Goal: Use online tool/utility: Utilize a website feature to perform a specific function

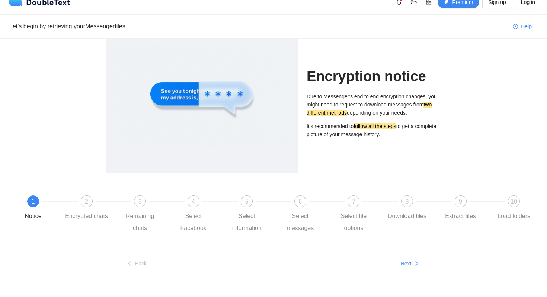
scroll to position [16, 0]
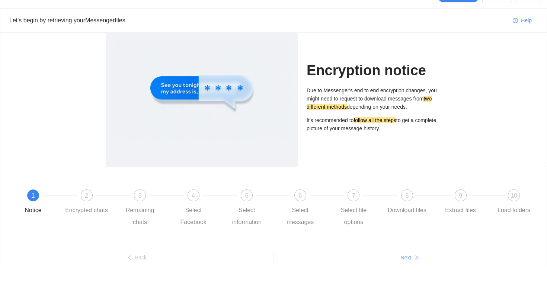
click at [403, 262] on button "Next" at bounding box center [409, 257] width 273 height 12
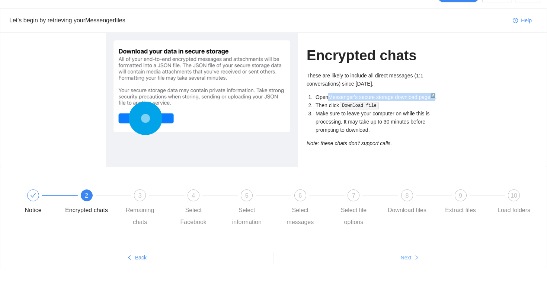
click at [406, 259] on span "Next" at bounding box center [406, 257] width 11 height 8
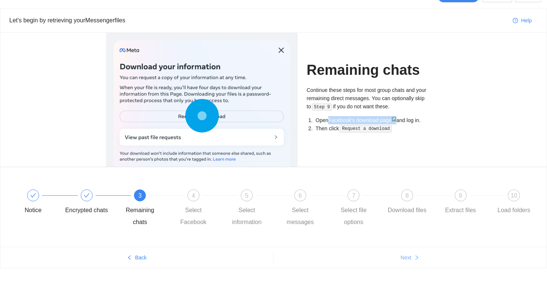
click at [406, 259] on span "Next" at bounding box center [406, 257] width 11 height 8
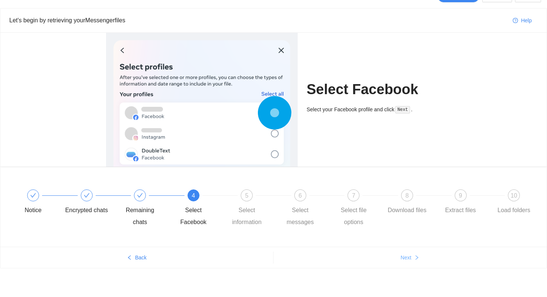
click at [406, 259] on span "Next" at bounding box center [406, 257] width 11 height 8
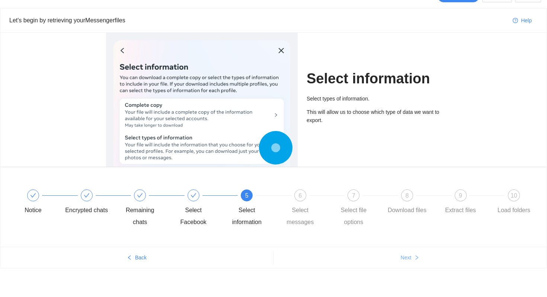
click at [408, 260] on span "Next" at bounding box center [406, 257] width 11 height 8
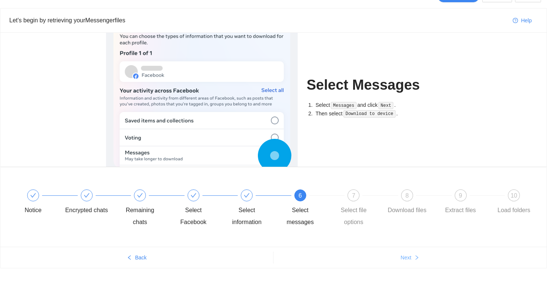
click at [408, 260] on span "Next" at bounding box center [406, 257] width 11 height 8
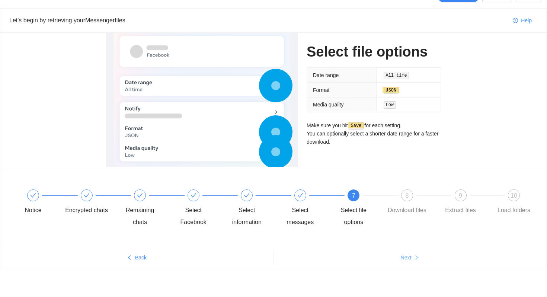
click at [408, 259] on span "Next" at bounding box center [406, 257] width 11 height 8
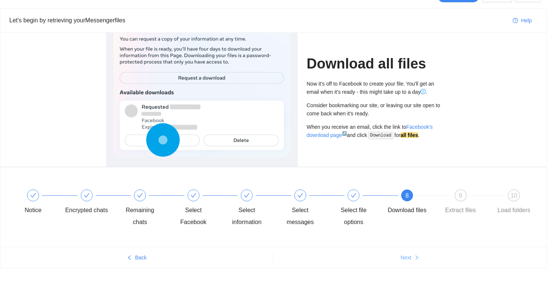
click at [408, 259] on span "Next" at bounding box center [406, 257] width 11 height 8
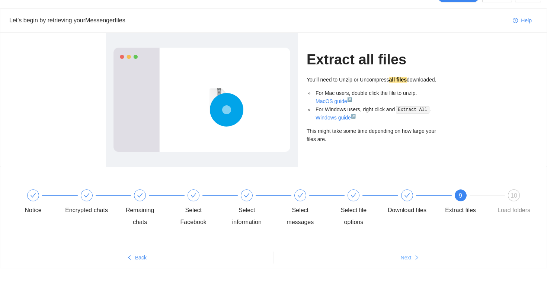
click at [408, 259] on span "Next" at bounding box center [406, 257] width 11 height 8
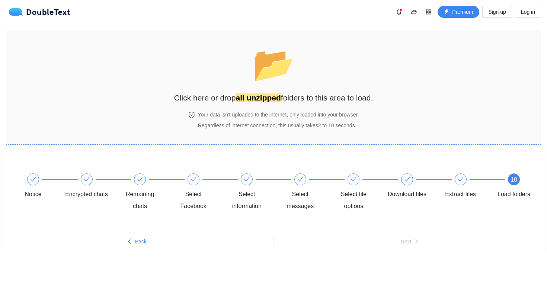
click at [278, 116] on h4 "Your data isn't uploaded to the internet, only loaded into your browser." at bounding box center [278, 114] width 161 height 8
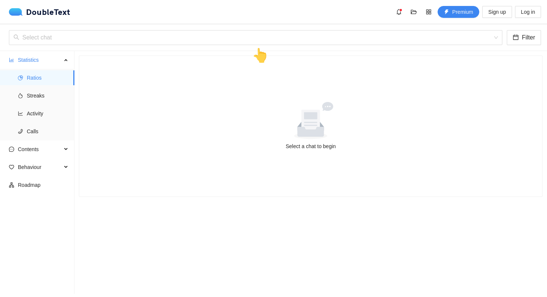
click at [265, 115] on div at bounding box center [310, 120] width 445 height 37
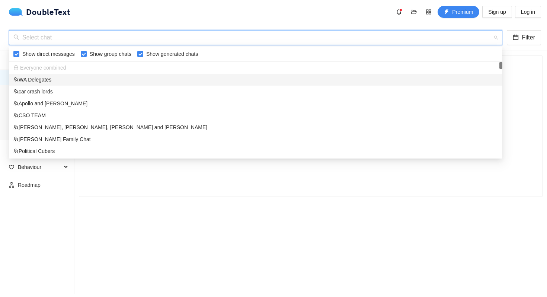
click at [190, 38] on input "search" at bounding box center [252, 37] width 479 height 14
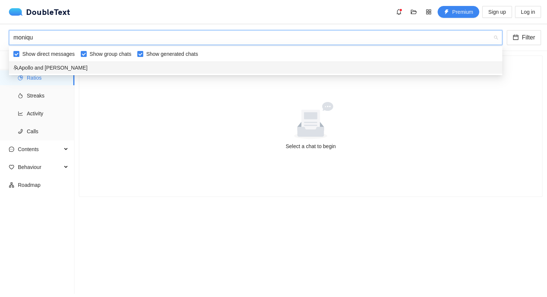
type input "[PERSON_NAME]"
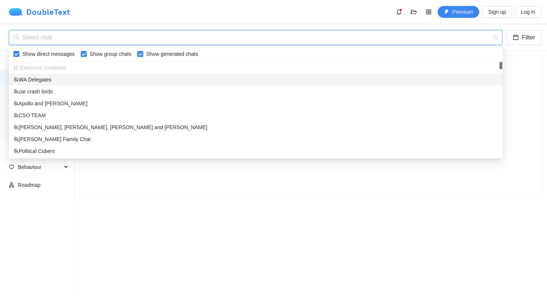
click at [53, 11] on div "DoubleText" at bounding box center [39, 11] width 61 height 7
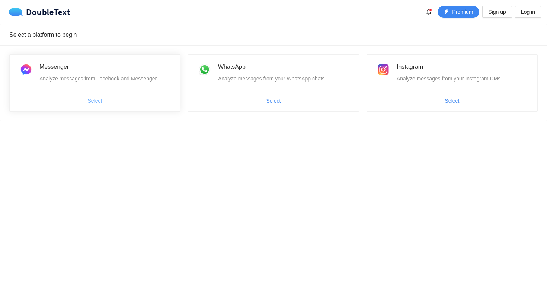
click at [104, 103] on button "Select" at bounding box center [95, 101] width 26 height 12
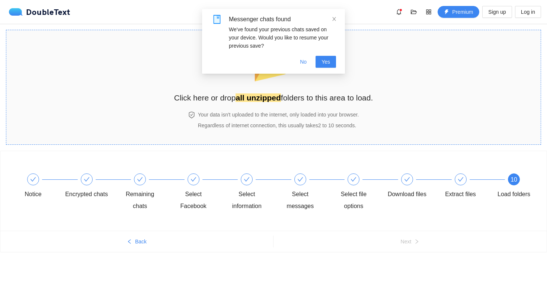
click at [251, 104] on div "📂 Click here or drop all unzipped folders to this area to load." at bounding box center [273, 73] width 199 height 70
click at [304, 64] on span "No" at bounding box center [303, 62] width 7 height 8
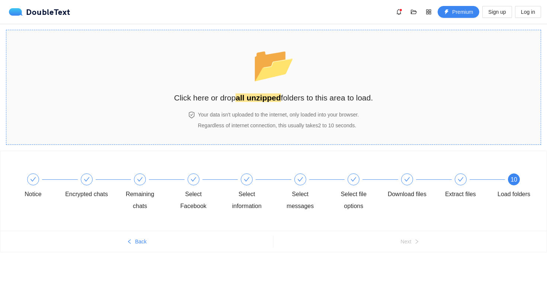
click at [267, 98] on strong "all unzipped" at bounding box center [257, 97] width 45 height 9
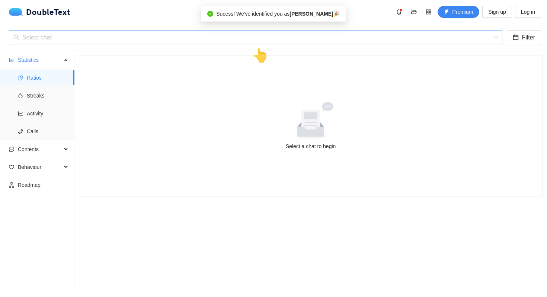
click at [122, 32] on input "search" at bounding box center [252, 37] width 479 height 14
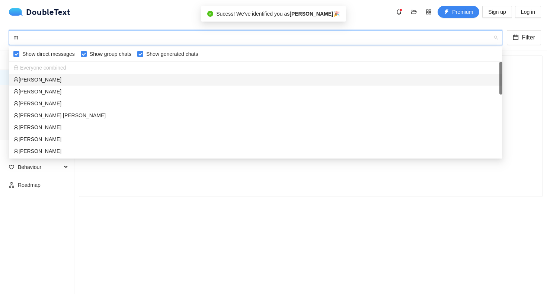
type input "mo"
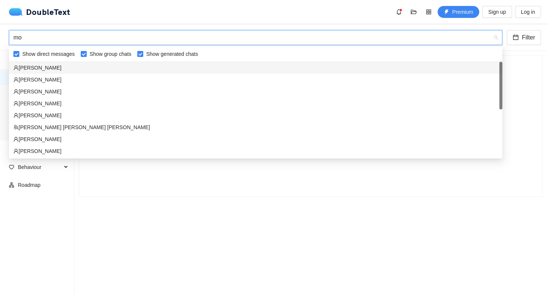
click at [101, 68] on div "[PERSON_NAME]" at bounding box center [255, 68] width 484 height 8
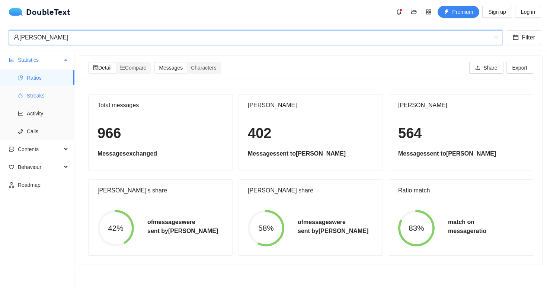
click at [40, 99] on span "Streaks" at bounding box center [48, 95] width 42 height 15
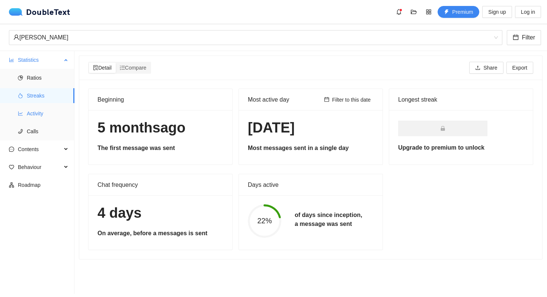
click at [42, 115] on span "Activity" at bounding box center [48, 113] width 42 height 15
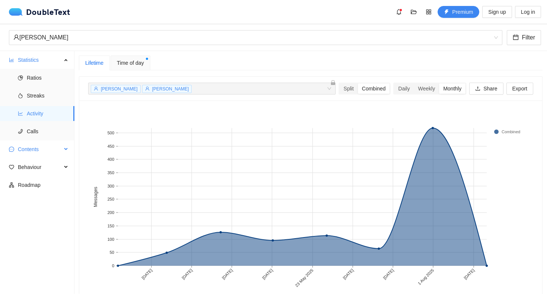
click at [48, 149] on span "Contents" at bounding box center [40, 149] width 44 height 15
click at [47, 163] on span "Word Cloud" at bounding box center [48, 167] width 42 height 15
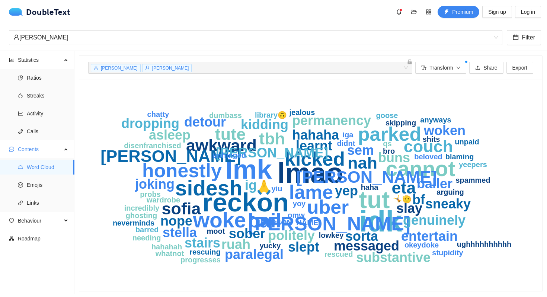
click at [422, 196] on text "bf" at bounding box center [418, 199] width 13 height 15
click at [31, 180] on span "Emojis" at bounding box center [48, 184] width 42 height 15
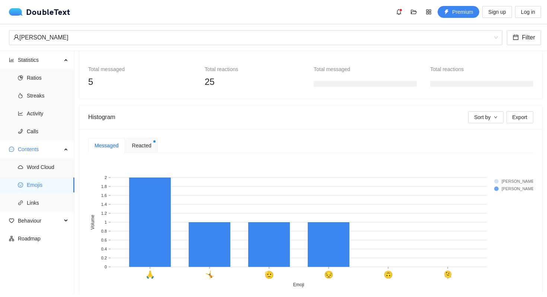
scroll to position [97, 0]
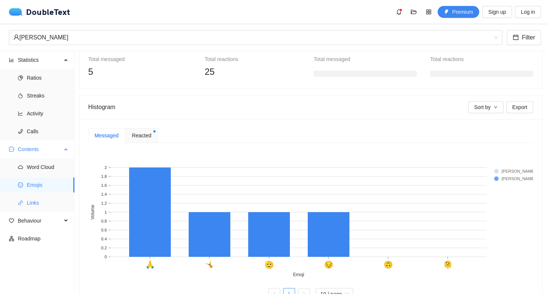
click at [45, 200] on span "Links" at bounding box center [48, 202] width 42 height 15
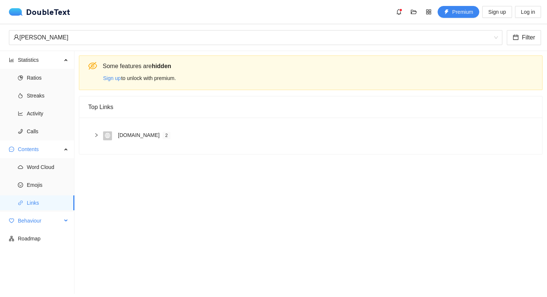
click at [41, 213] on span "Behaviour" at bounding box center [40, 220] width 44 height 15
click at [41, 238] on span "Engagement" at bounding box center [48, 238] width 42 height 15
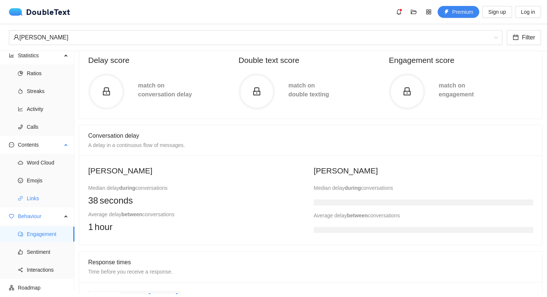
scroll to position [6, 0]
click at [30, 258] on ul "Engagement Sentiment Interactions" at bounding box center [37, 251] width 74 height 54
click at [31, 254] on span "Sentiment" at bounding box center [48, 250] width 42 height 15
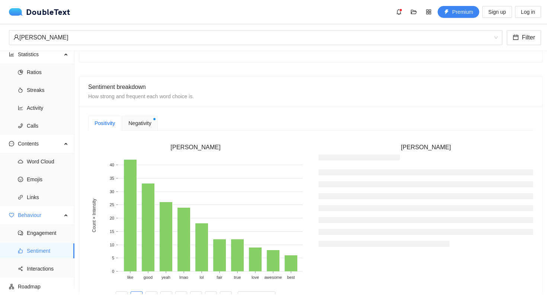
scroll to position [153, 0]
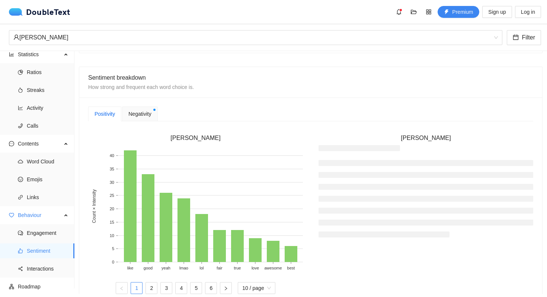
click at [143, 112] on span "Negativity" at bounding box center [139, 114] width 23 height 8
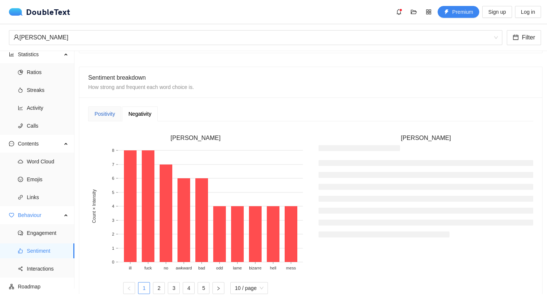
click at [105, 113] on div "Positivity" at bounding box center [104, 114] width 20 height 8
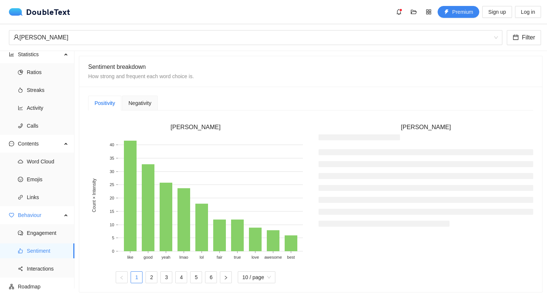
scroll to position [164, 0]
click at [36, 266] on span "Interactions" at bounding box center [48, 268] width 42 height 15
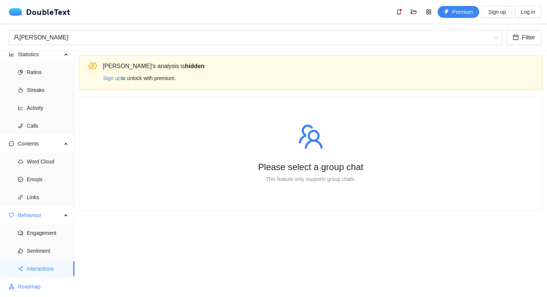
click at [25, 289] on span "Roadmap" at bounding box center [43, 286] width 51 height 15
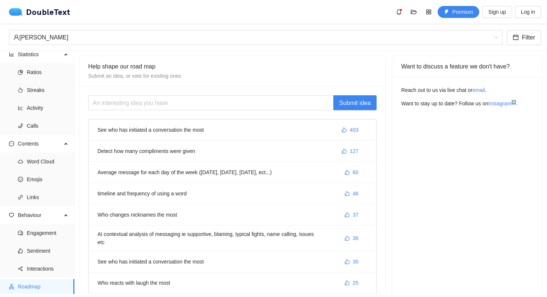
click at [158, 132] on li "See who has initiated a conversation the most 403" at bounding box center [232, 129] width 287 height 21
click at [344, 133] on span "like" at bounding box center [343, 130] width 5 height 6
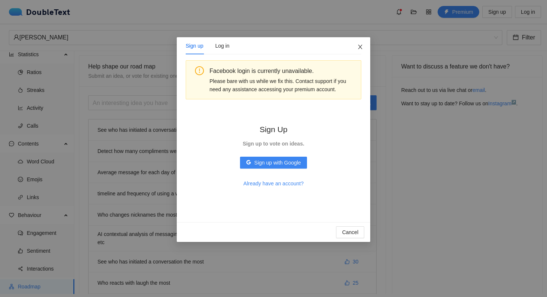
click at [360, 46] on icon "close" at bounding box center [360, 47] width 6 height 6
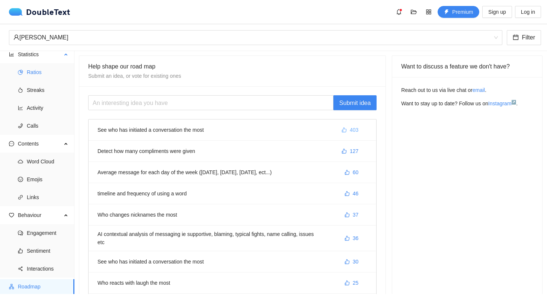
click at [39, 75] on span "Ratios" at bounding box center [48, 72] width 42 height 15
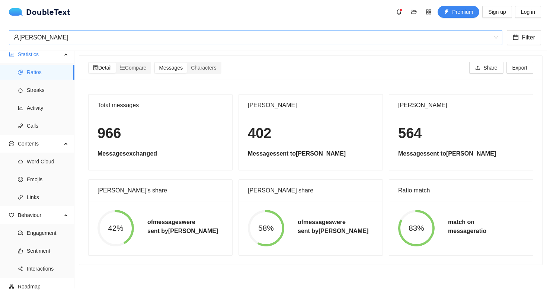
click at [80, 44] on div "[PERSON_NAME]" at bounding box center [251, 37] width 477 height 14
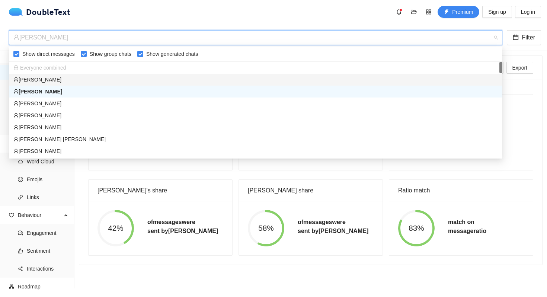
click at [62, 76] on div "[PERSON_NAME]" at bounding box center [255, 79] width 484 height 8
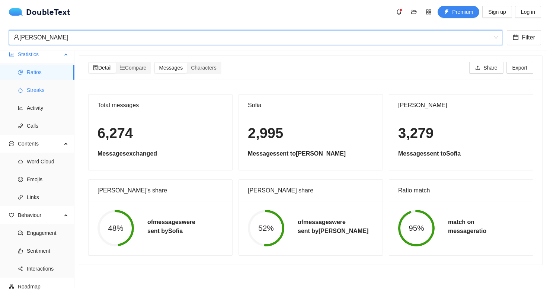
click at [44, 94] on span "Streaks" at bounding box center [48, 90] width 42 height 15
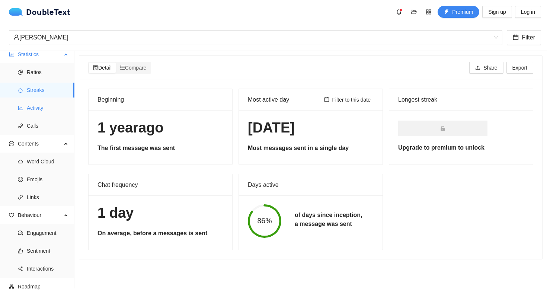
click at [29, 103] on span "Activity" at bounding box center [48, 107] width 42 height 15
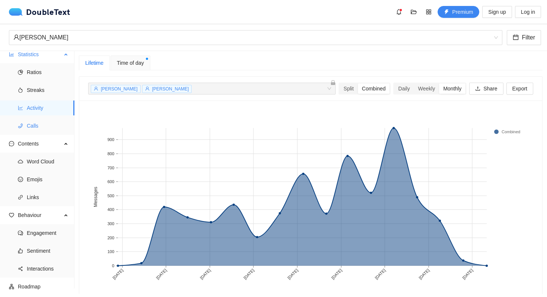
click at [44, 128] on span "Calls" at bounding box center [48, 125] width 42 height 15
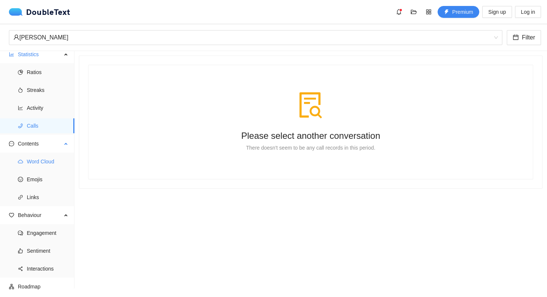
click at [39, 160] on span "Word Cloud" at bounding box center [48, 161] width 42 height 15
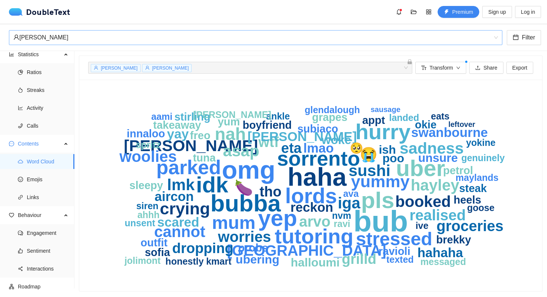
click at [196, 38] on div "[PERSON_NAME]" at bounding box center [251, 37] width 477 height 14
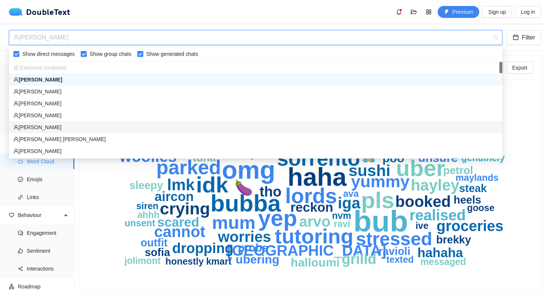
click at [154, 123] on div "[PERSON_NAME]" at bounding box center [255, 127] width 484 height 8
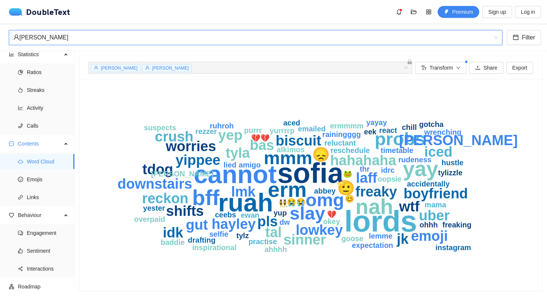
click at [165, 33] on div "[PERSON_NAME]" at bounding box center [251, 37] width 477 height 14
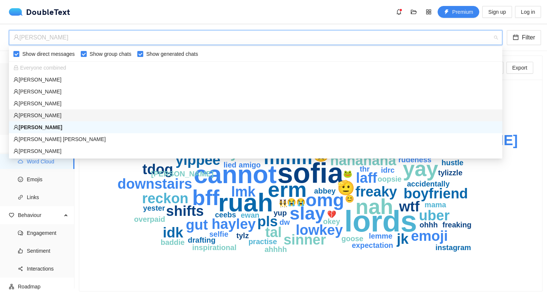
click at [146, 110] on div "[PERSON_NAME]" at bounding box center [255, 115] width 493 height 12
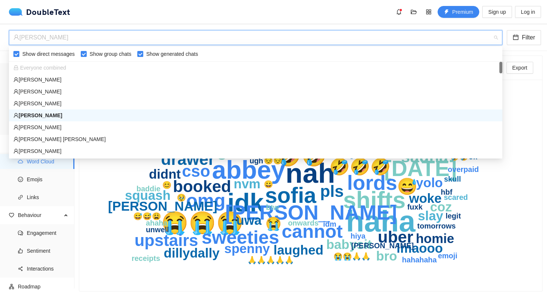
click at [132, 39] on div "[PERSON_NAME]" at bounding box center [251, 37] width 477 height 14
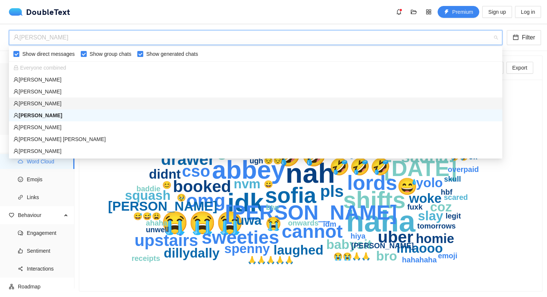
click at [68, 104] on div "[PERSON_NAME]" at bounding box center [255, 103] width 484 height 8
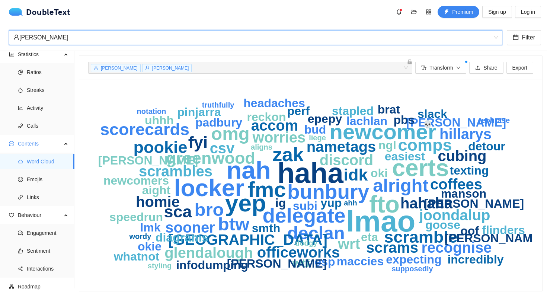
click at [147, 34] on div "[PERSON_NAME]" at bounding box center [251, 37] width 477 height 14
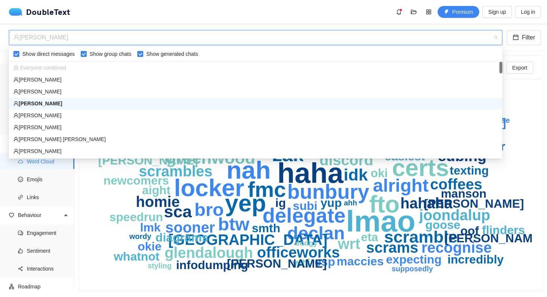
click at [70, 64] on div "Everyone combined" at bounding box center [255, 68] width 484 height 8
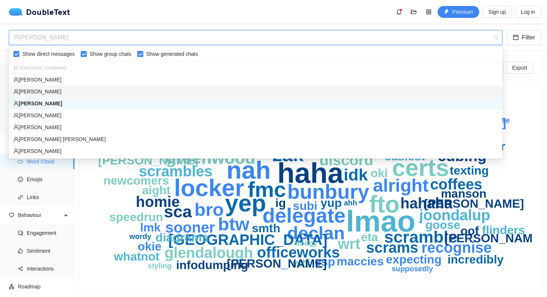
click at [80, 89] on div "[PERSON_NAME]" at bounding box center [255, 91] width 484 height 8
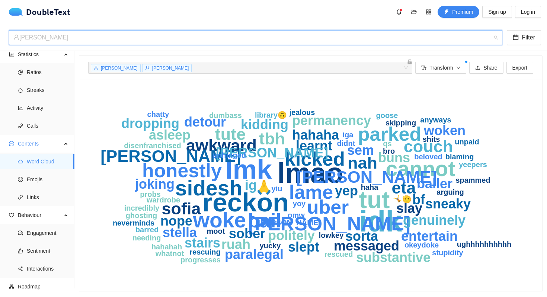
click at [66, 41] on div "[PERSON_NAME]" at bounding box center [251, 37] width 477 height 14
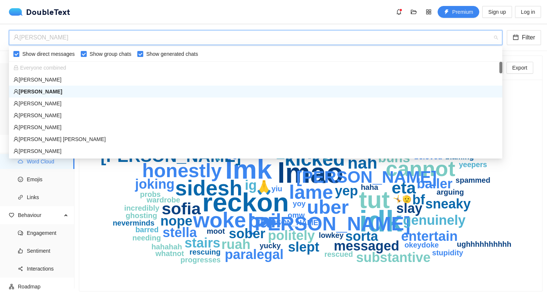
click at [58, 90] on div "[PERSON_NAME]" at bounding box center [255, 91] width 484 height 8
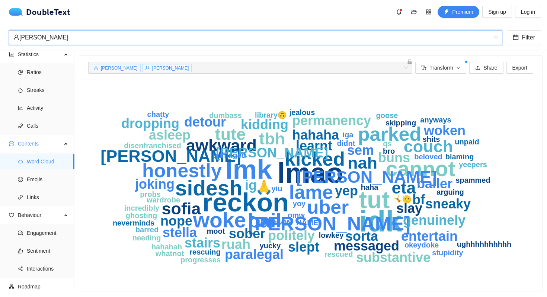
click at [58, 38] on div "[PERSON_NAME]" at bounding box center [251, 37] width 477 height 14
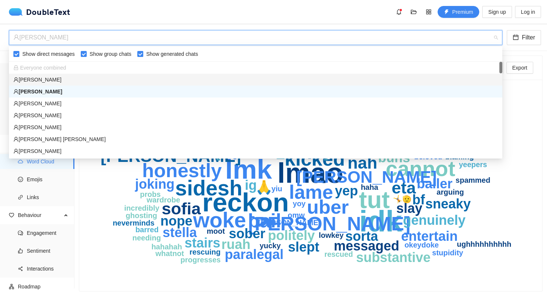
click at [54, 83] on div "[PERSON_NAME]" at bounding box center [255, 79] width 484 height 8
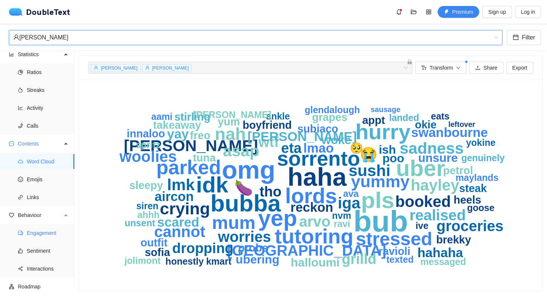
click at [39, 234] on span "Engagement" at bounding box center [48, 232] width 42 height 15
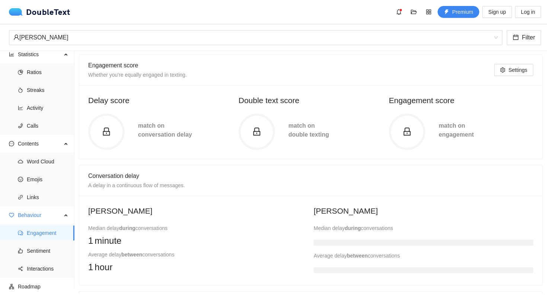
scroll to position [54, 0]
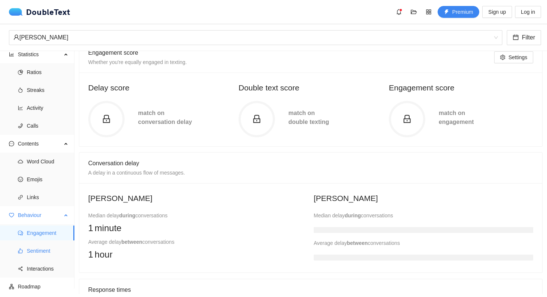
click at [44, 248] on span "Sentiment" at bounding box center [48, 250] width 42 height 15
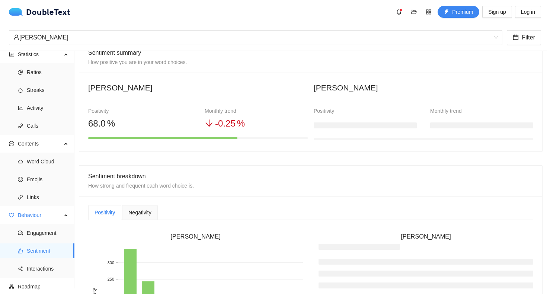
scroll to position [145, 0]
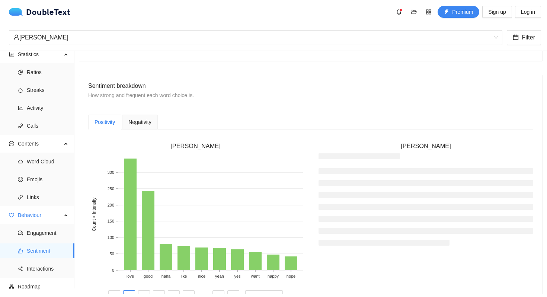
click at [144, 119] on span "Negativity" at bounding box center [139, 121] width 23 height 5
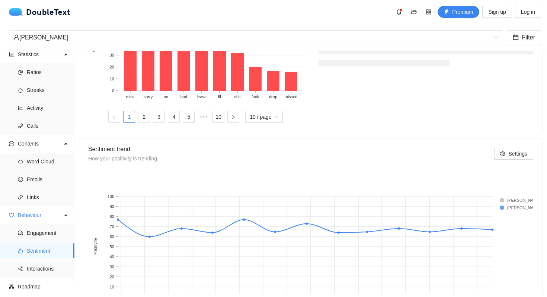
scroll to position [370, 0]
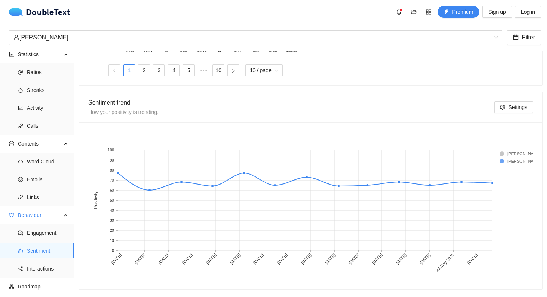
click at [501, 151] on rect at bounding box center [514, 153] width 30 height 7
click at [508, 110] on span "Settings" at bounding box center [517, 107] width 19 height 8
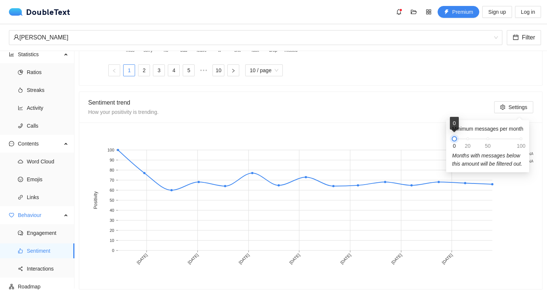
drag, startPoint x: 468, startPoint y: 137, endPoint x: 448, endPoint y: 136, distance: 19.4
click at [448, 136] on div "Minimum messages per month 0 20 50 100 Months with messages below this amount w…" at bounding box center [487, 146] width 83 height 52
click at [422, 130] on div "[DATE] [DATE] [DATE] [DATE] [DATE] [DATE] [DATE] 0 10 20 30 40 50 60 70 80 90 1…" at bounding box center [310, 205] width 463 height 167
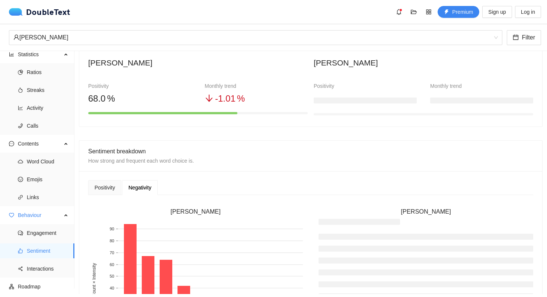
scroll to position [0, 0]
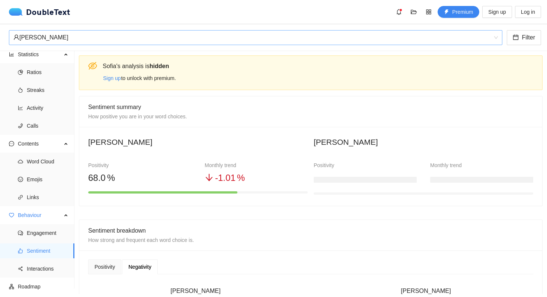
click at [112, 42] on div "[PERSON_NAME]" at bounding box center [251, 37] width 477 height 14
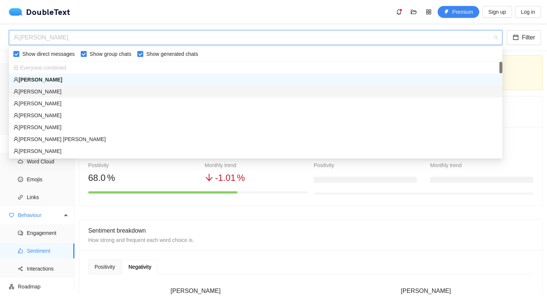
click at [90, 90] on div "[PERSON_NAME]" at bounding box center [255, 91] width 484 height 8
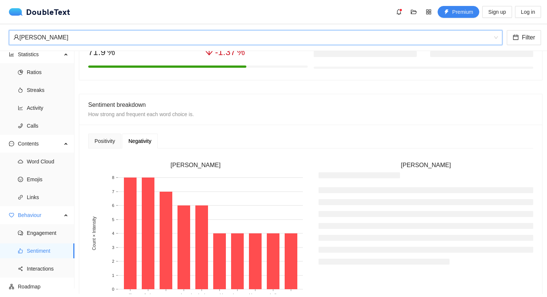
scroll to position [370, 0]
